Goal: Information Seeking & Learning: Learn about a topic

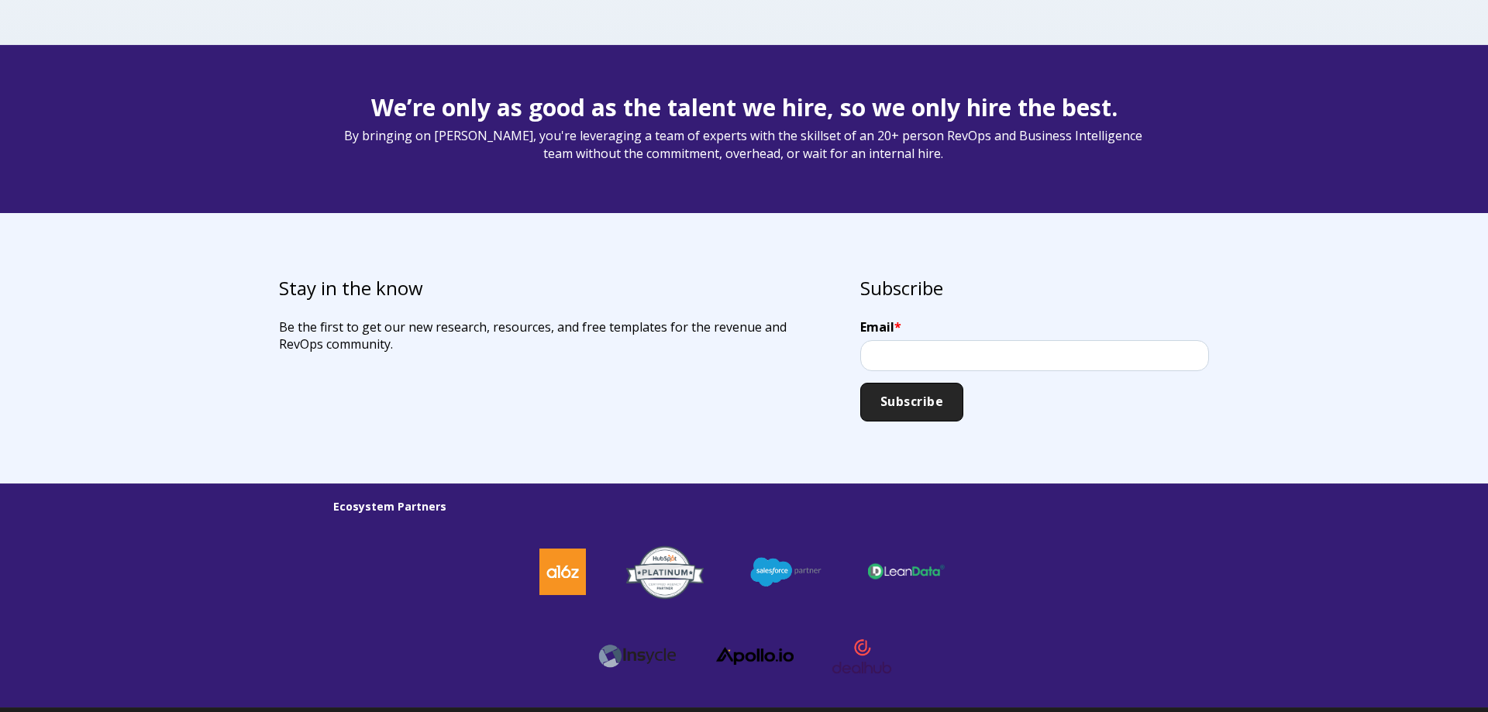
scroll to position [4031, 0]
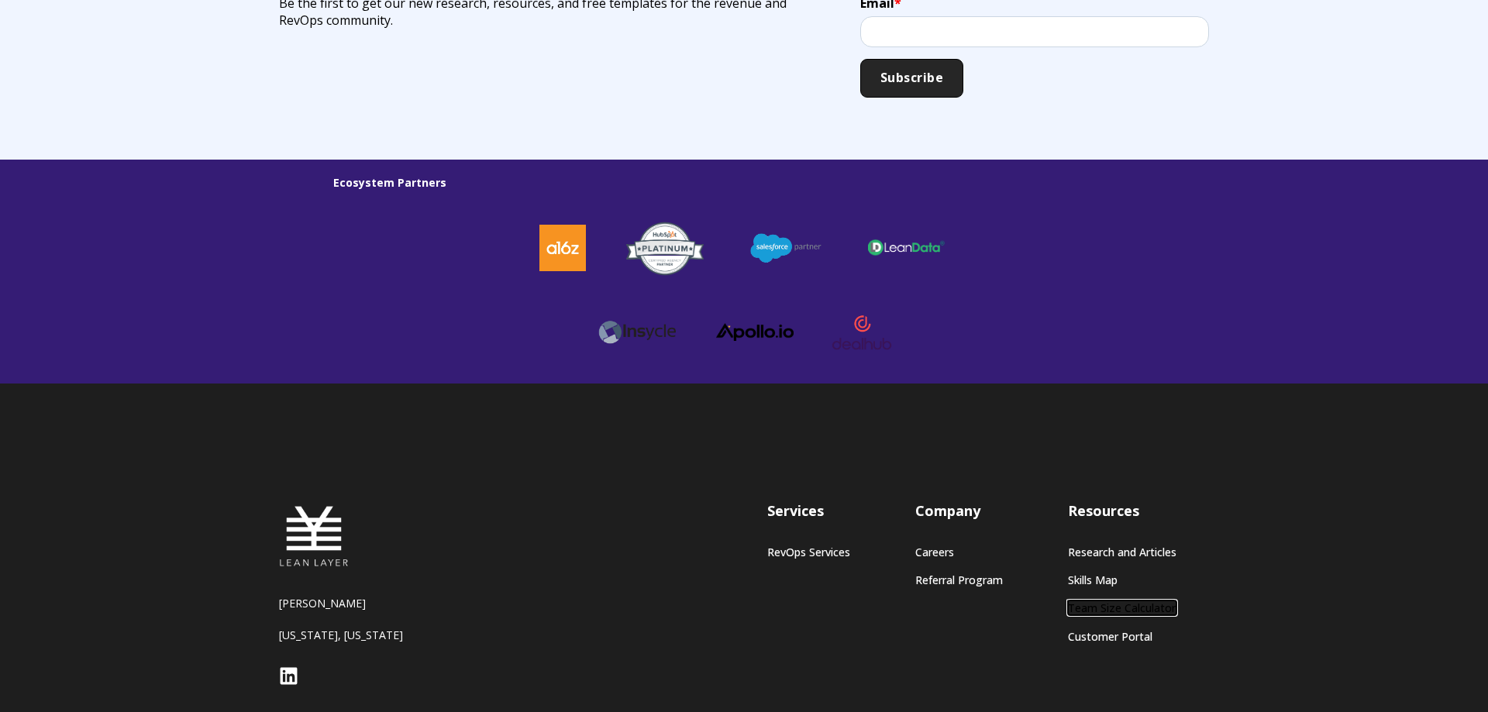
click at [1133, 605] on link "Team Size Calculator" at bounding box center [1122, 607] width 108 height 13
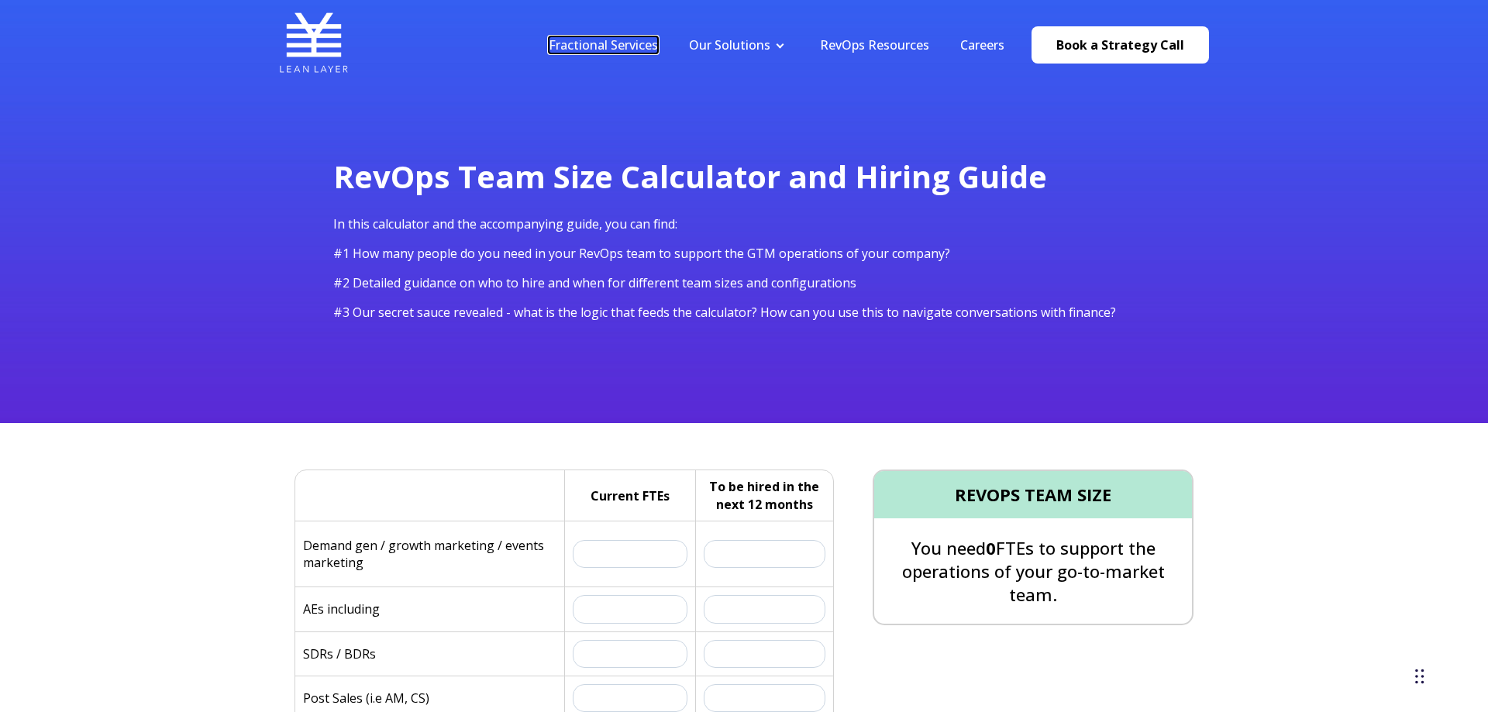
click at [609, 41] on link "Fractional Services" at bounding box center [603, 44] width 109 height 17
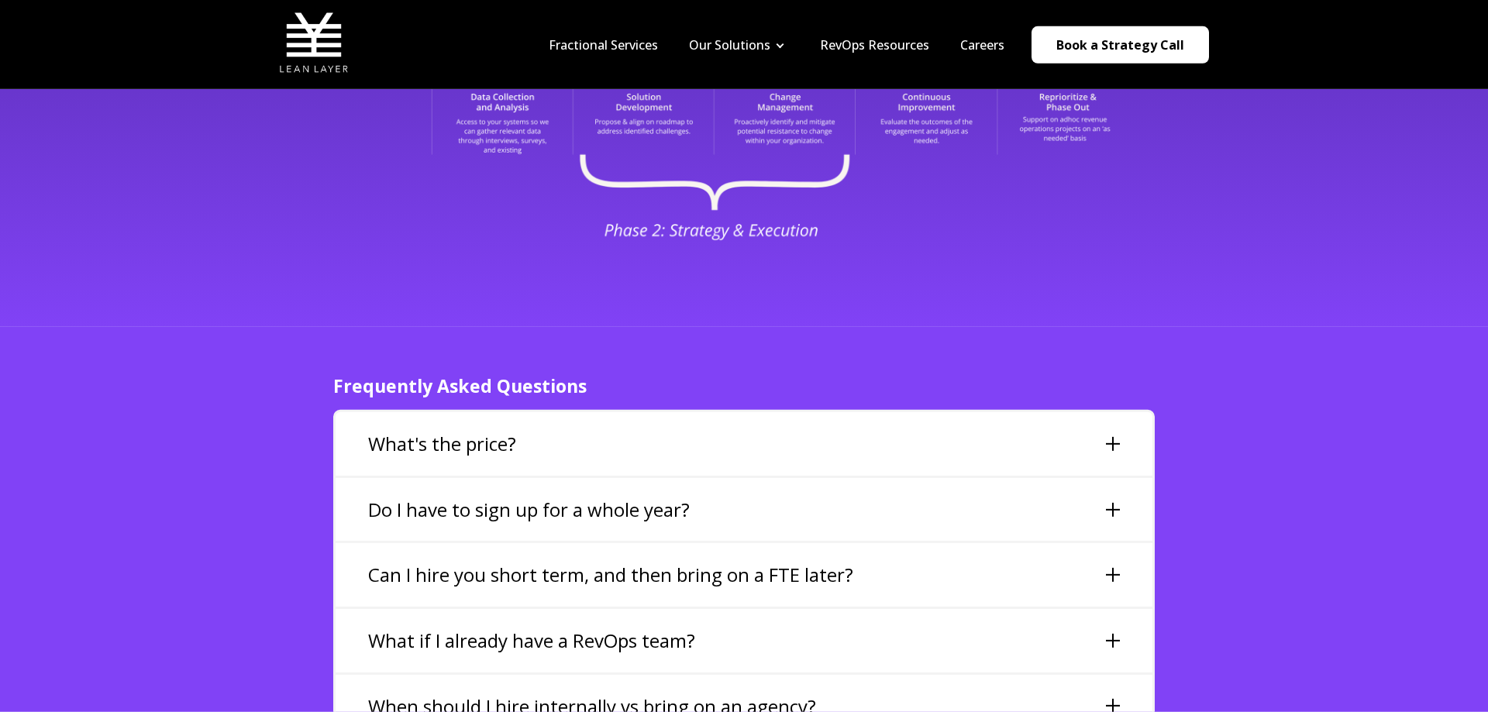
scroll to position [3162, 0]
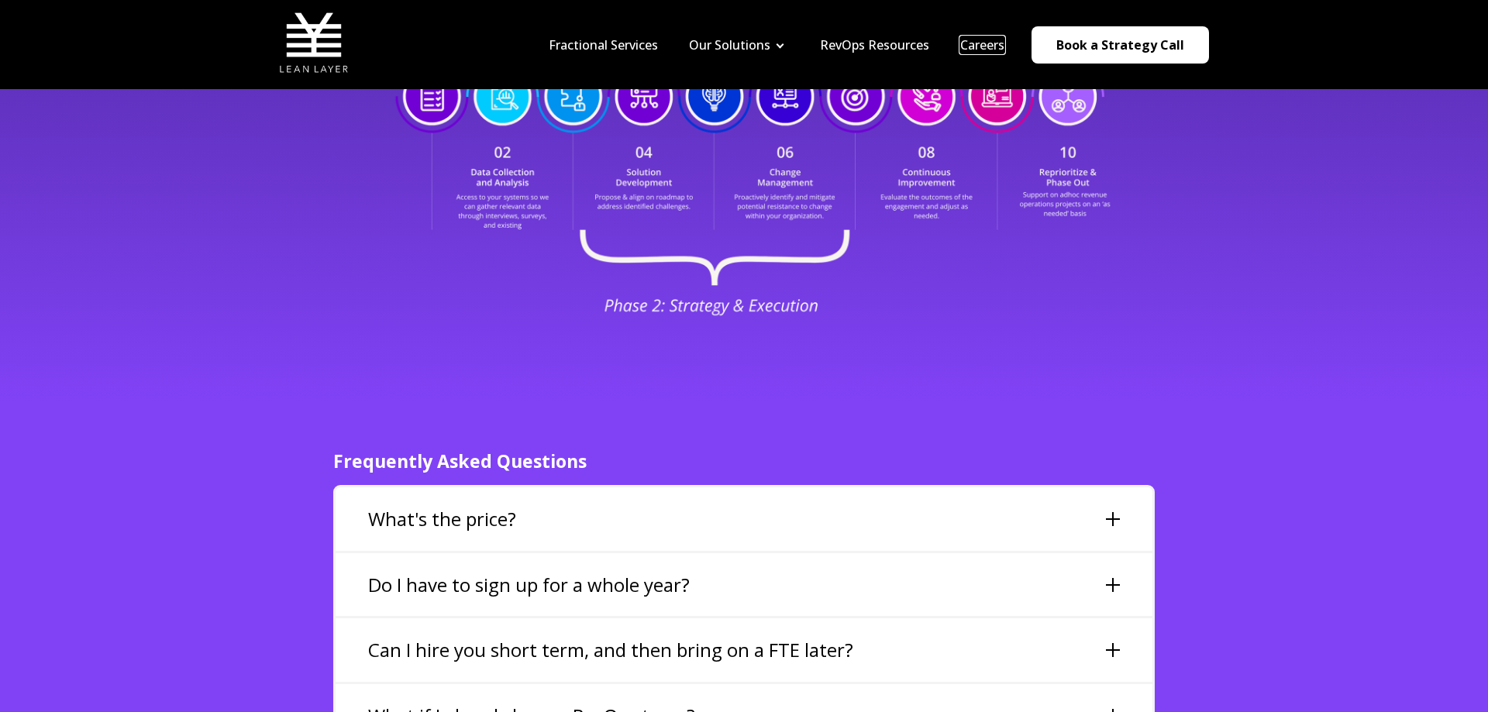
click at [985, 43] on link "Careers" at bounding box center [982, 44] width 44 height 17
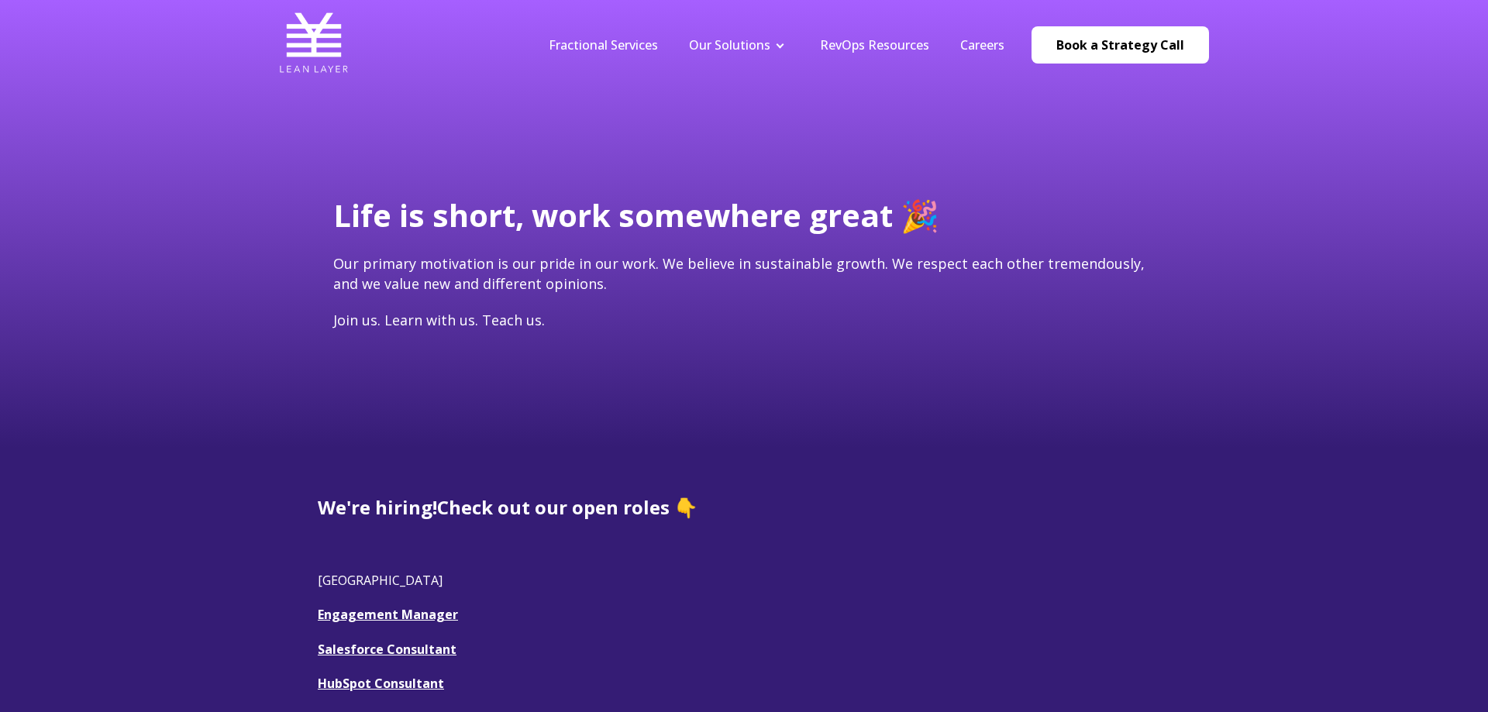
scroll to position [316, 0]
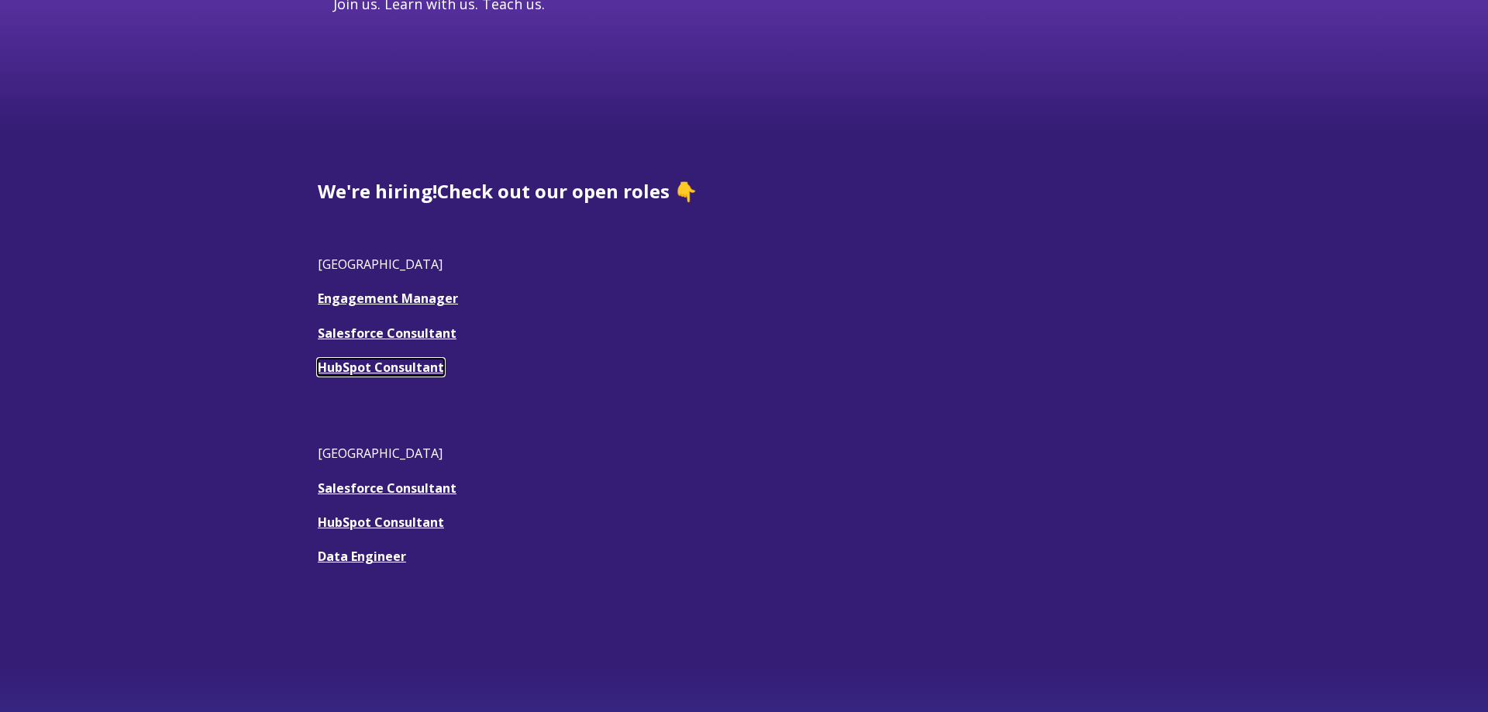
click at [377, 367] on link "HubSpot Consultant" at bounding box center [381, 367] width 126 height 17
